Goal: Task Accomplishment & Management: Complete application form

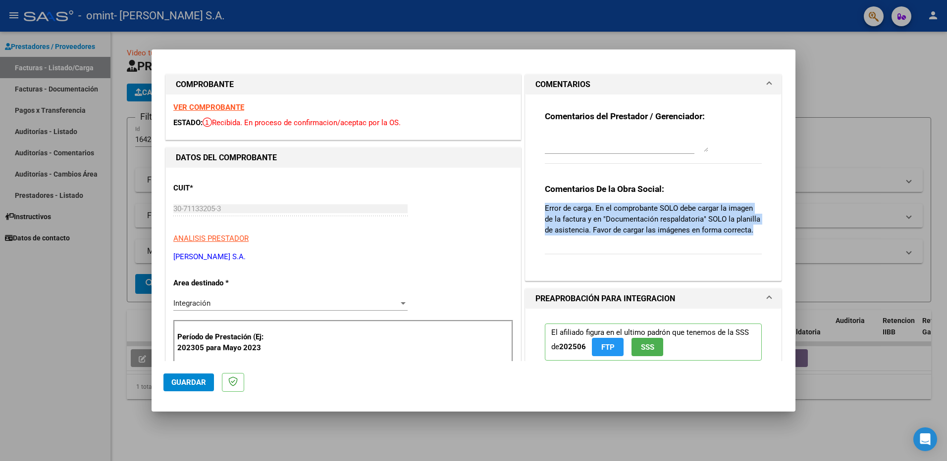
drag, startPoint x: 541, startPoint y: 205, endPoint x: 754, endPoint y: 225, distance: 213.8
click at [754, 225] on div "Comentarios del Prestador / Gerenciador: Comentarios De la Obra Social: Error d…" at bounding box center [653, 184] width 232 height 178
click at [754, 227] on p "Error de carga. En el comprobante SOLO debe cargar la imagen de la factura y en…" at bounding box center [653, 219] width 217 height 33
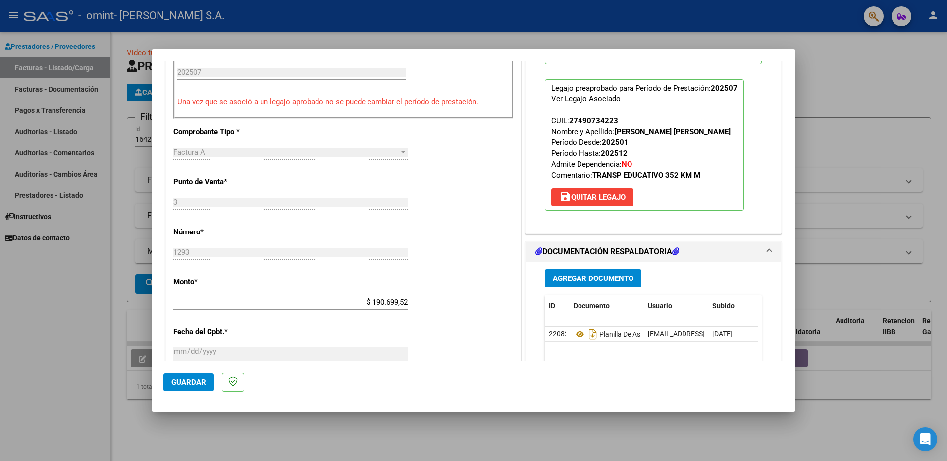
scroll to position [297, 0]
click at [875, 93] on div at bounding box center [473, 230] width 947 height 461
type input "$ 0,00"
